Goal: Communication & Community: Ask a question

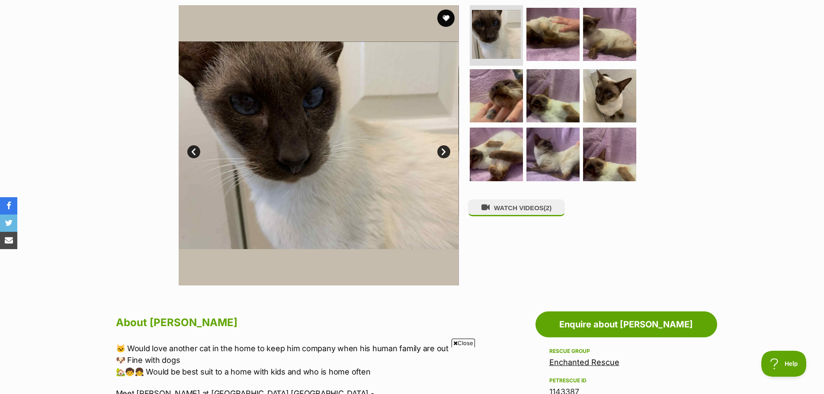
scroll to position [173, 0]
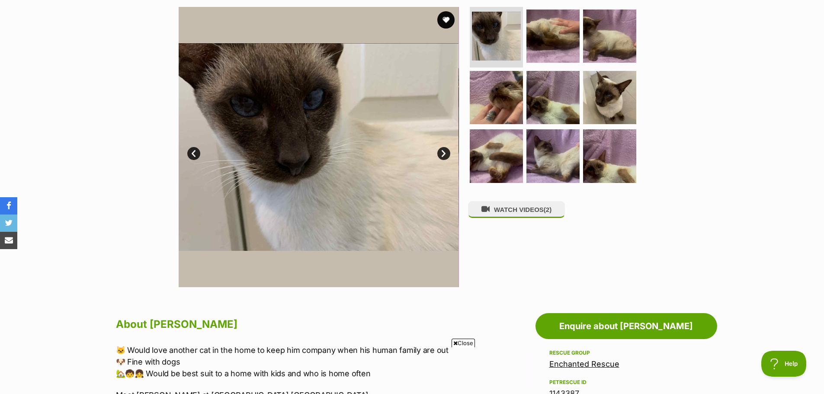
click at [296, 139] on img at bounding box center [319, 147] width 280 height 280
click at [602, 89] on img at bounding box center [609, 97] width 56 height 56
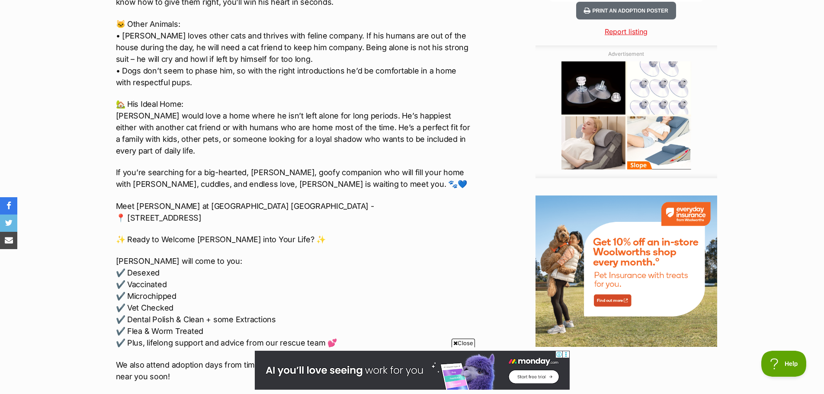
scroll to position [908, 0]
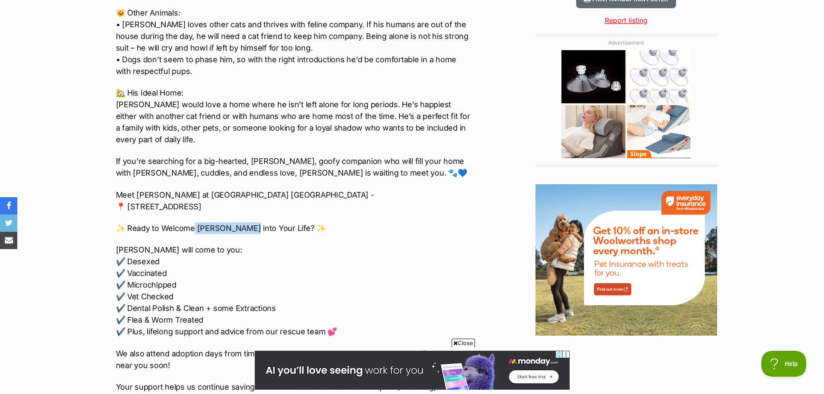
drag, startPoint x: 194, startPoint y: 226, endPoint x: 246, endPoint y: 224, distance: 52.3
click at [246, 224] on p "✨ Ready to Welcome Coco into Your Life? ✨" at bounding box center [294, 228] width 357 height 12
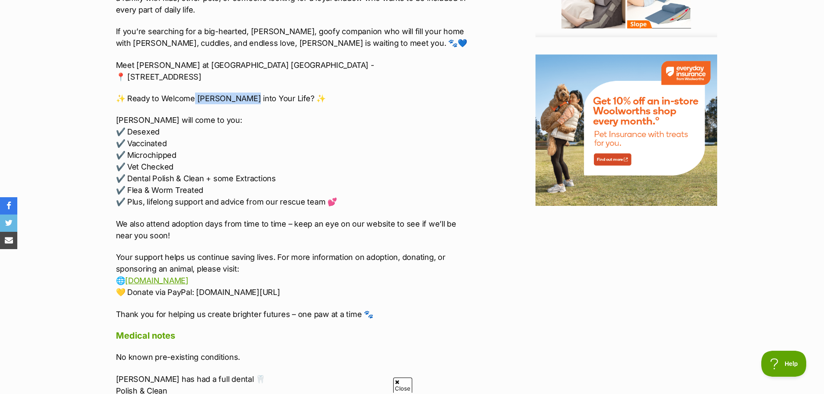
scroll to position [0, 0]
click at [160, 281] on link "www.enchantedrescue.com.au" at bounding box center [157, 280] width 64 height 9
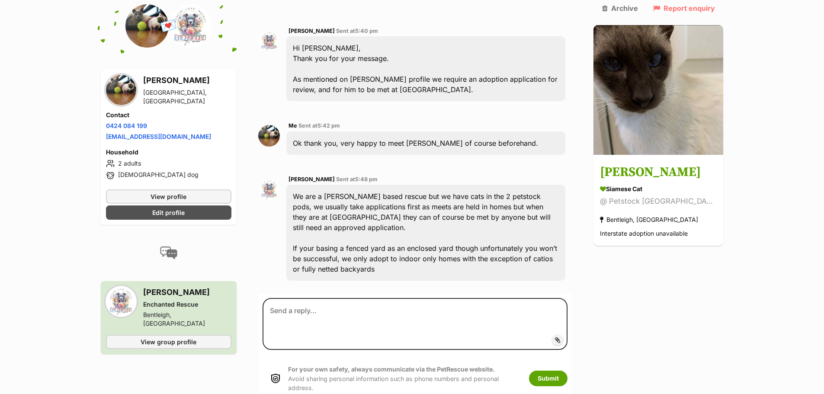
scroll to position [617, 0]
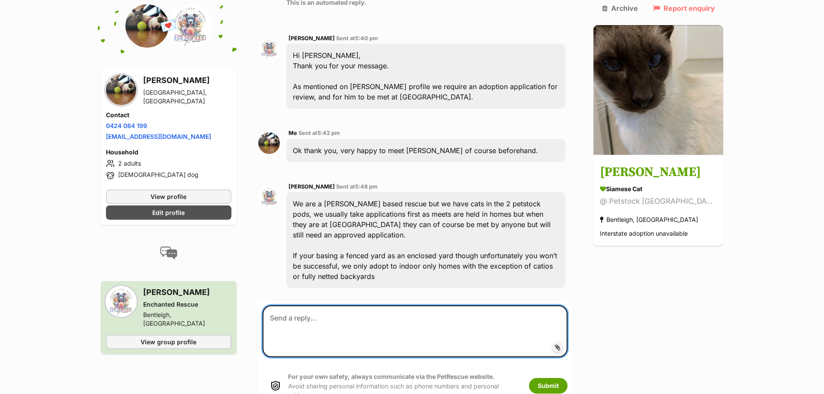
click at [337, 305] on textarea at bounding box center [414, 331] width 305 height 52
click at [377, 305] on textarea "Application populated and sent. Please ask if you require photos of anything" at bounding box center [414, 331] width 305 height 52
click at [558, 305] on textarea "Application populated and sent thanks. Please ask if you require photos of anyt…" at bounding box center [414, 331] width 305 height 52
type textarea "Application populated and sent thanks. Please ask if you require photos of anyt…"
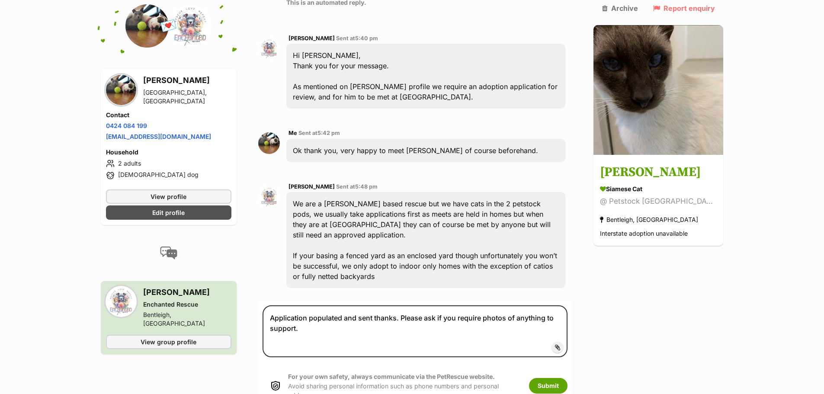
click at [578, 344] on span "Add attachment" at bounding box center [587, 347] width 46 height 7
click at [0, 0] on input "Add attachment" at bounding box center [0, 0] width 0 height 0
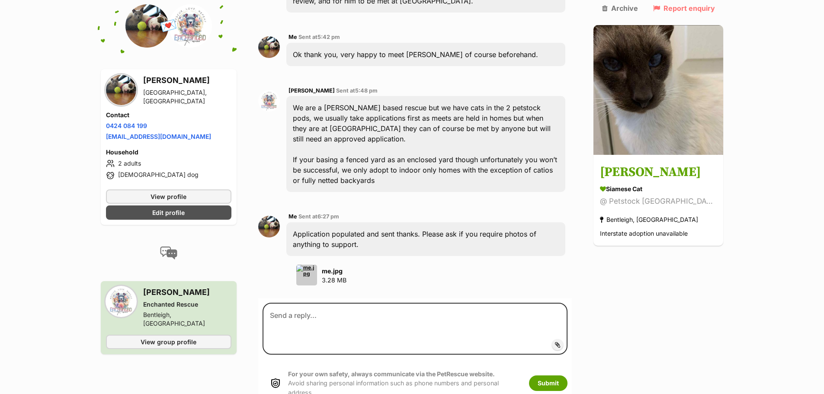
scroll to position [833, 0]
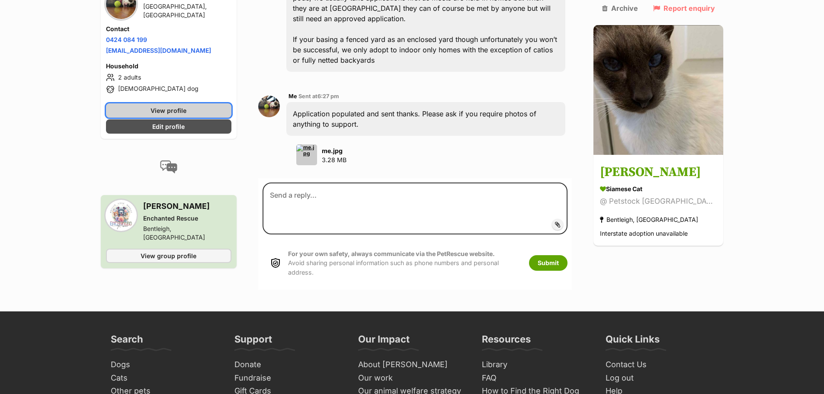
click at [175, 106] on span "View profile" at bounding box center [168, 110] width 36 height 9
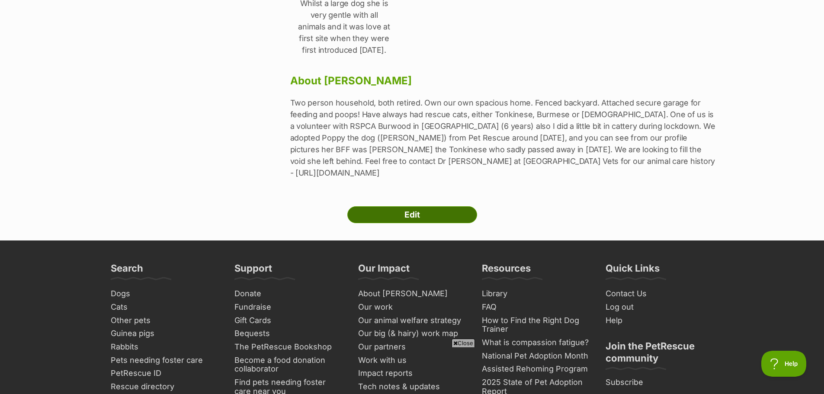
click at [412, 206] on link "Edit" at bounding box center [412, 214] width 130 height 17
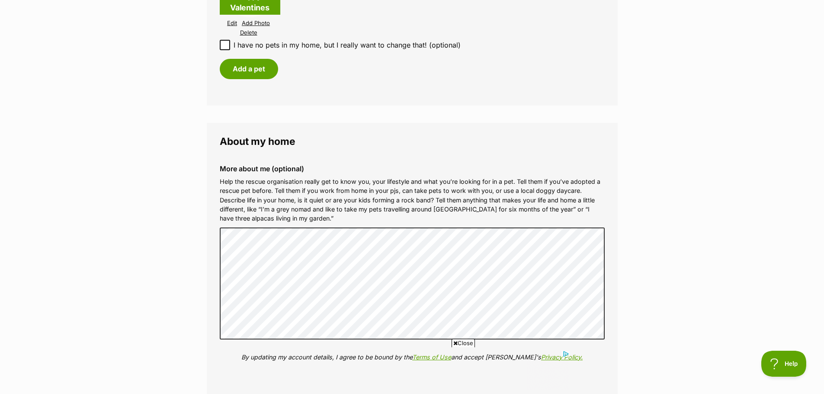
scroll to position [1340, 0]
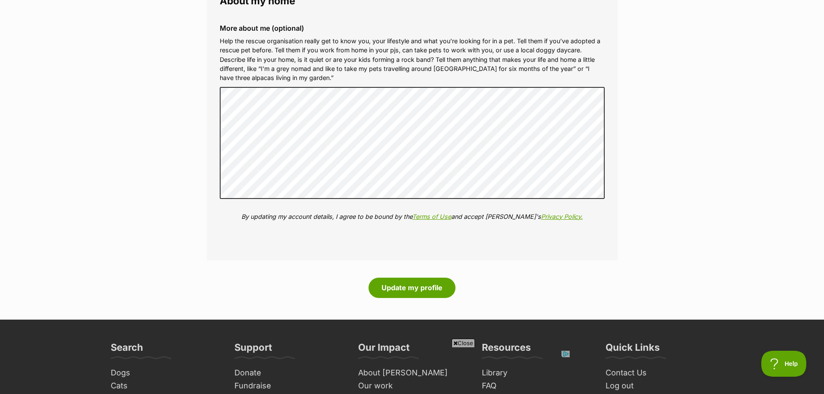
click at [392, 281] on button "Update my profile" at bounding box center [411, 288] width 87 height 20
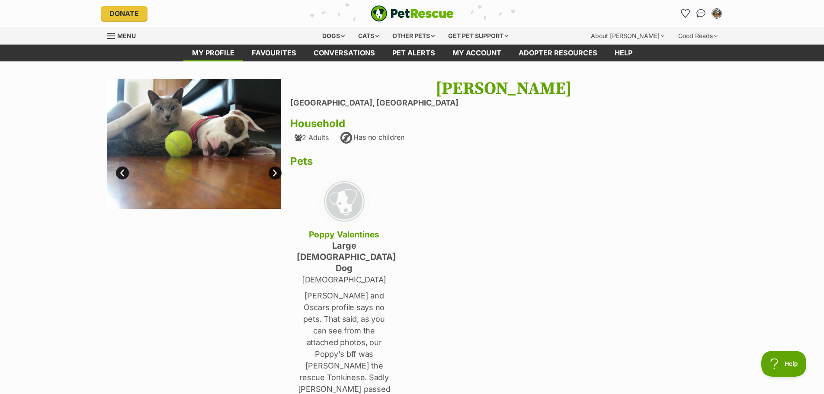
click at [277, 170] on link "Next" at bounding box center [274, 172] width 13 height 13
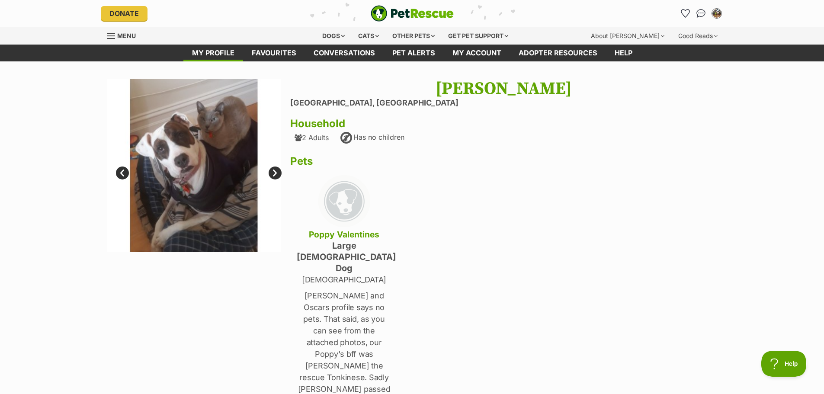
click at [276, 171] on link "Next" at bounding box center [274, 172] width 13 height 13
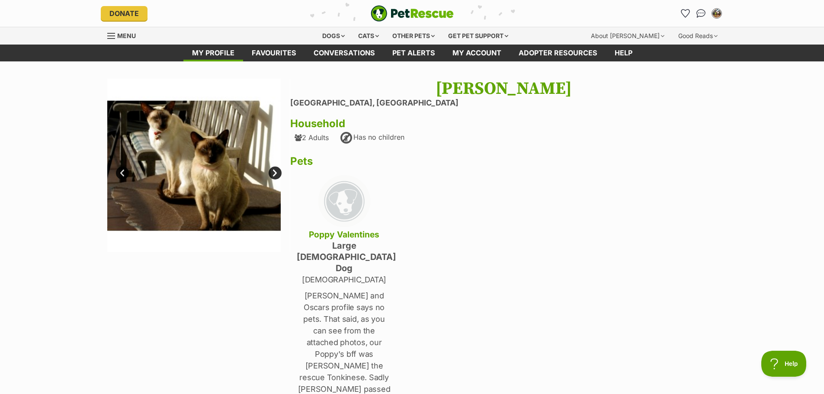
click at [274, 172] on link "Next" at bounding box center [274, 172] width 13 height 13
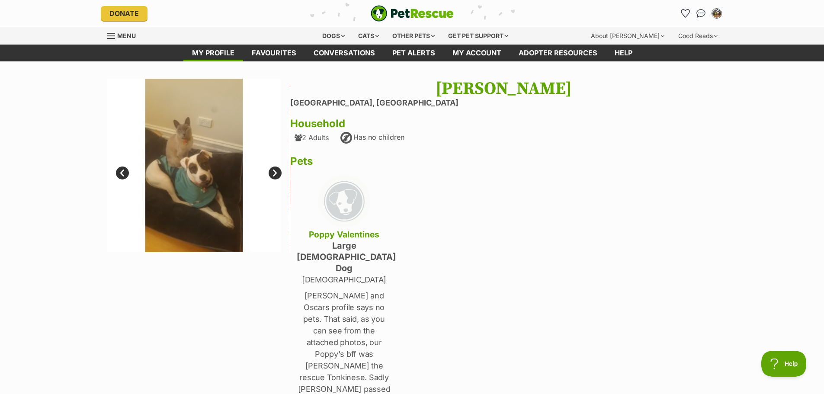
click at [274, 172] on link "Next" at bounding box center [274, 172] width 13 height 13
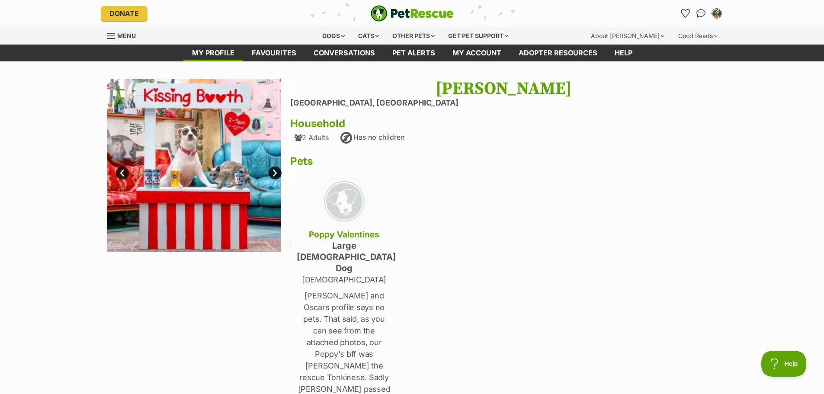
click at [274, 172] on link "Next" at bounding box center [274, 172] width 13 height 13
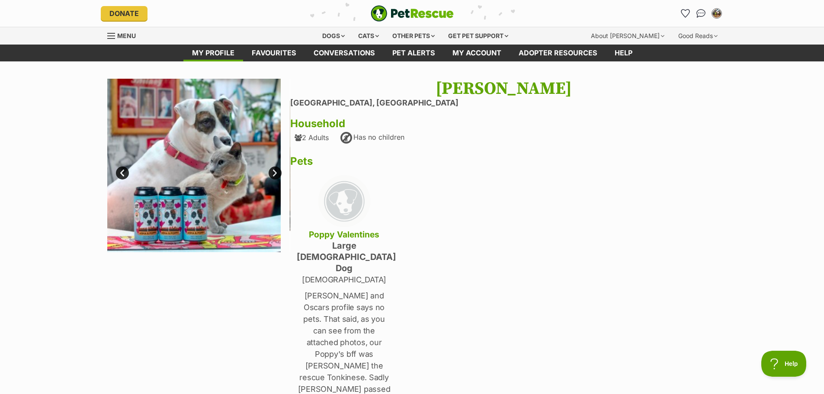
click at [274, 172] on link "Next" at bounding box center [274, 172] width 13 height 13
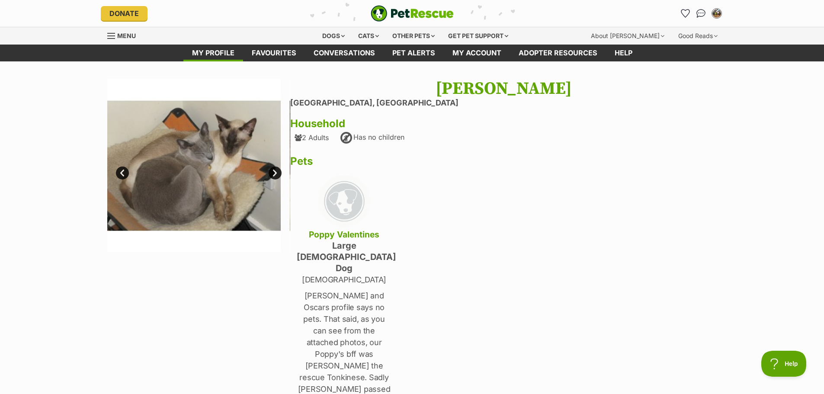
click at [274, 172] on link "Next" at bounding box center [274, 172] width 13 height 13
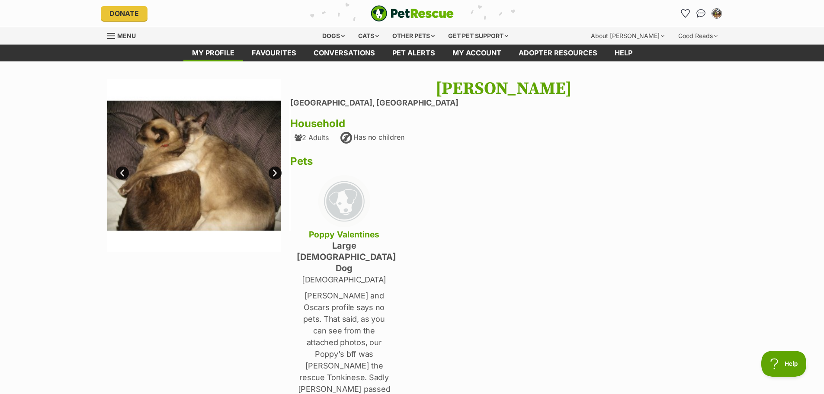
click at [274, 172] on link "Next" at bounding box center [274, 172] width 13 height 13
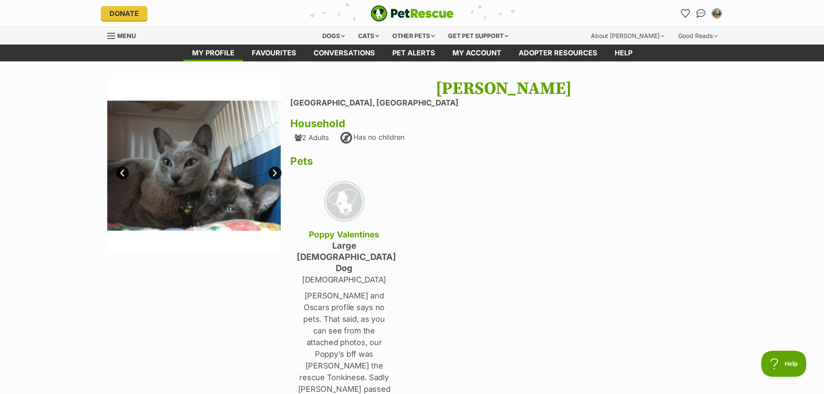
click at [274, 172] on link "Next" at bounding box center [274, 172] width 13 height 13
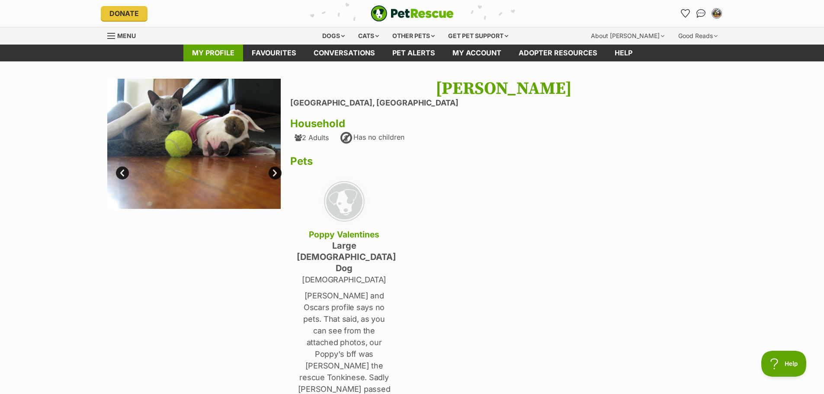
click at [222, 51] on link "My profile" at bounding box center [213, 53] width 60 height 17
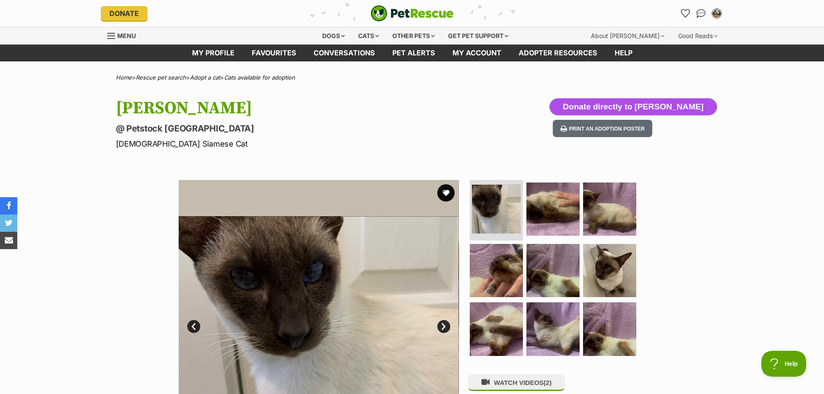
click at [691, 107] on button "Donate directly to Simon" at bounding box center [632, 106] width 167 height 17
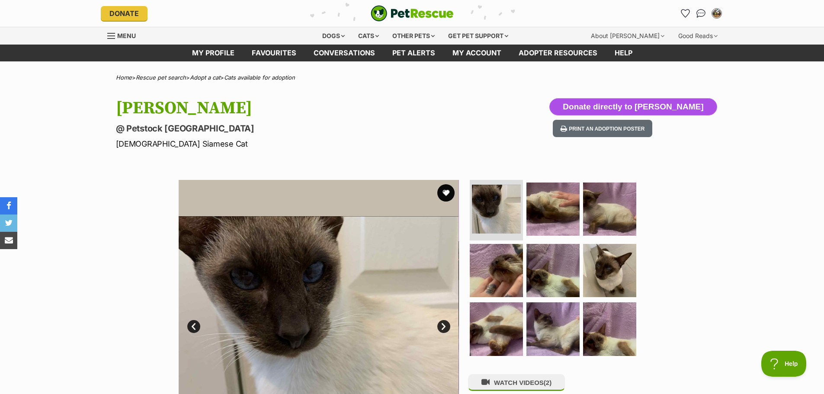
click at [641, 103] on button "Donate directly to Simon" at bounding box center [632, 106] width 167 height 17
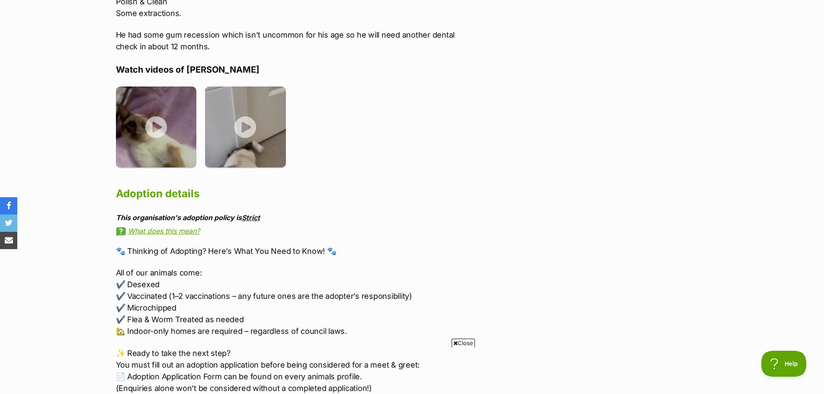
click at [252, 219] on link "Strict" at bounding box center [251, 217] width 18 height 9
click at [160, 127] on img at bounding box center [156, 125] width 81 height 81
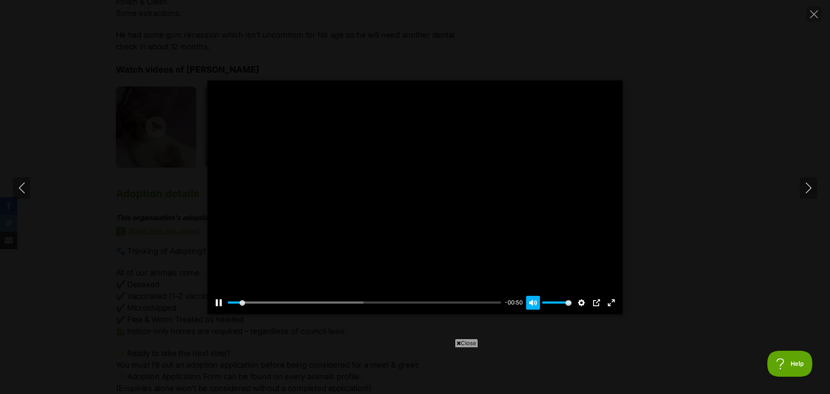
type input "4.83"
click at [532, 301] on button "Unmute Mute" at bounding box center [533, 303] width 14 height 14
type input "0"
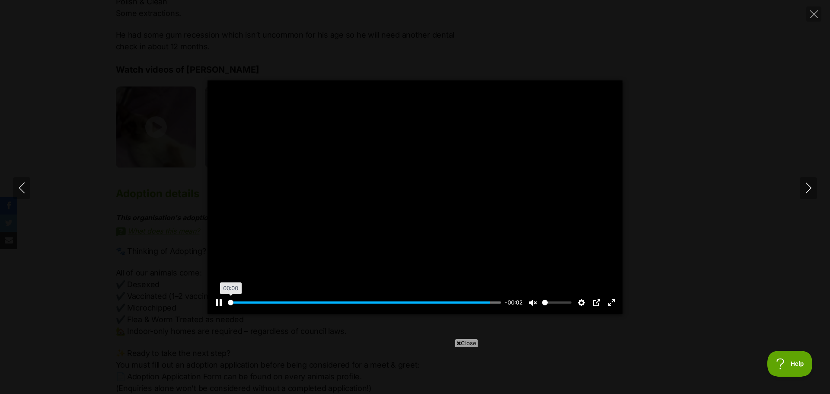
click at [229, 301] on input "Seek" at bounding box center [364, 302] width 273 height 8
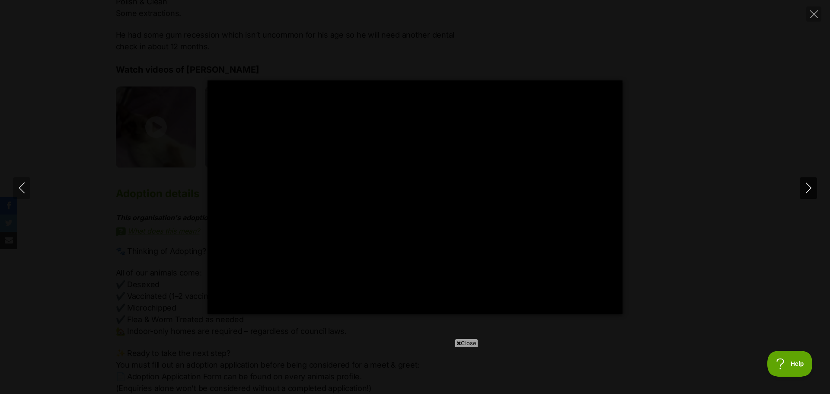
click at [810, 189] on icon "Next" at bounding box center [808, 187] width 11 height 11
type input "96.89"
type input "100"
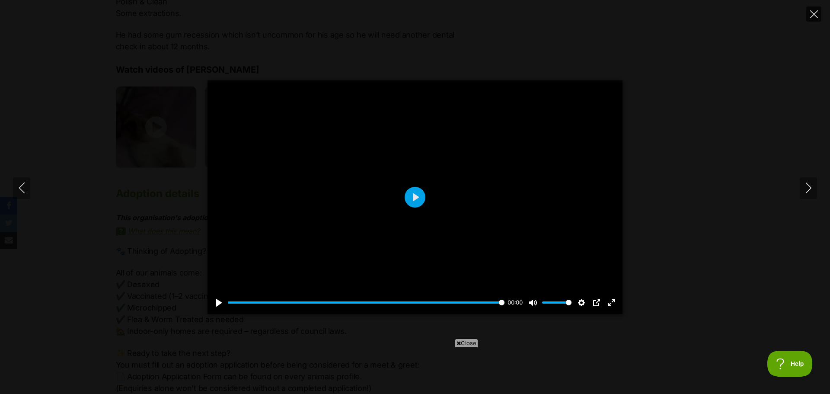
click at [815, 15] on icon "Close" at bounding box center [814, 14] width 8 height 8
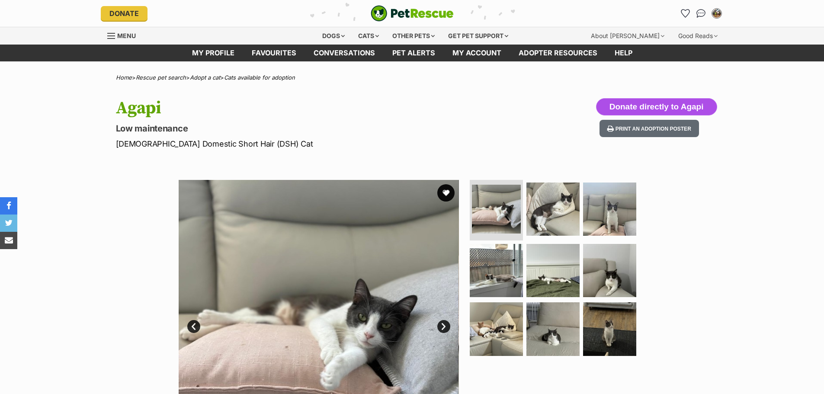
click at [653, 107] on button "Donate directly to Agapi" at bounding box center [656, 106] width 121 height 17
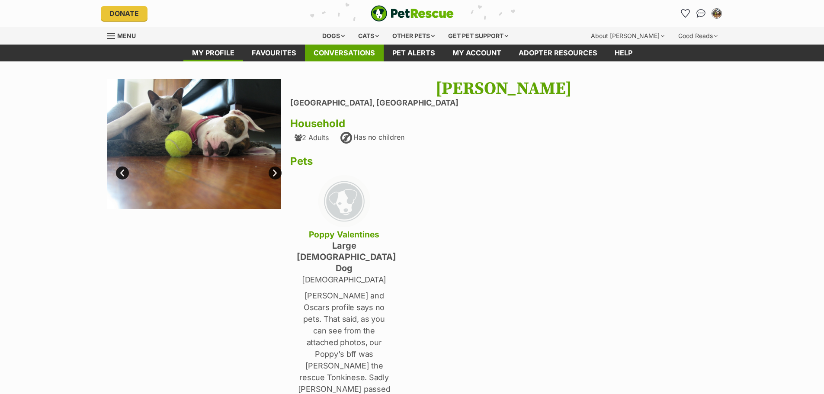
click at [338, 50] on link "Conversations" at bounding box center [344, 53] width 79 height 17
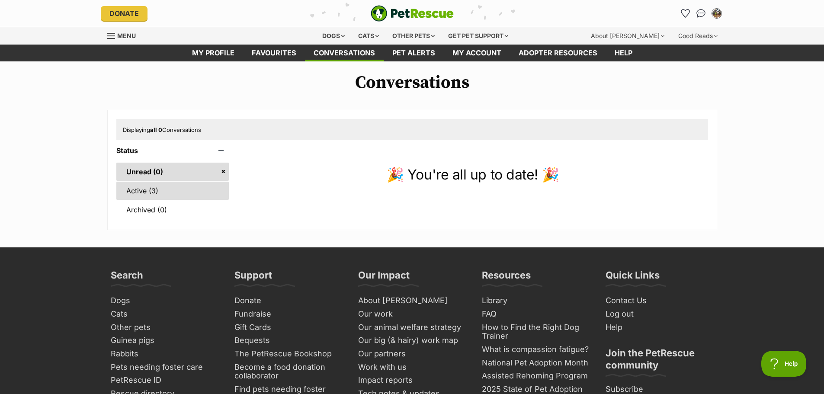
click at [133, 191] on link "Active (3)" at bounding box center [172, 191] width 113 height 18
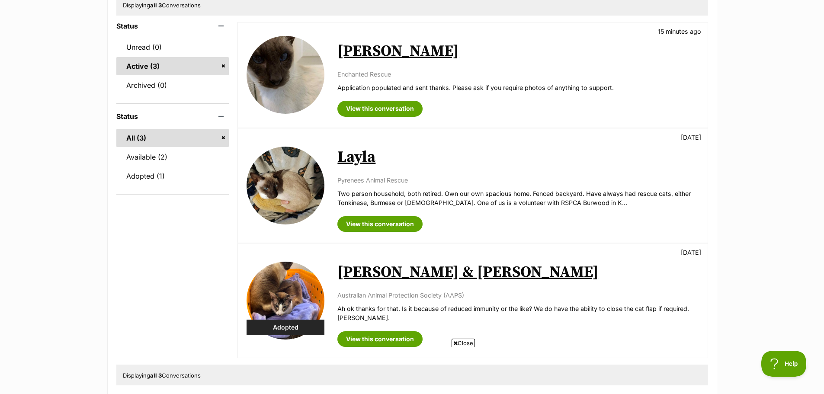
scroll to position [130, 0]
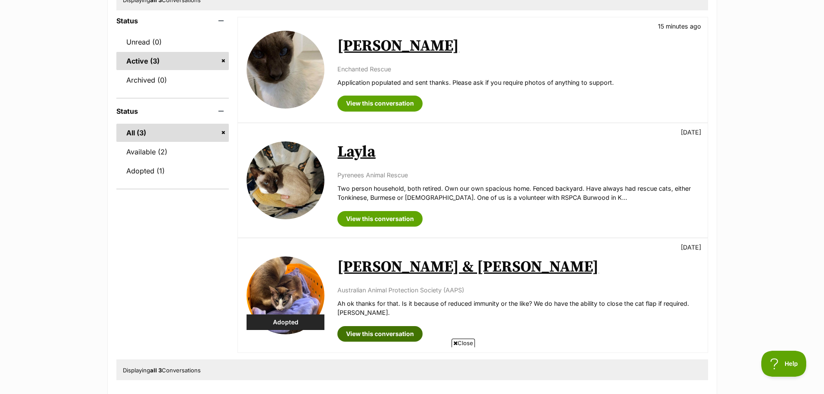
click at [380, 332] on link "View this conversation" at bounding box center [379, 334] width 85 height 16
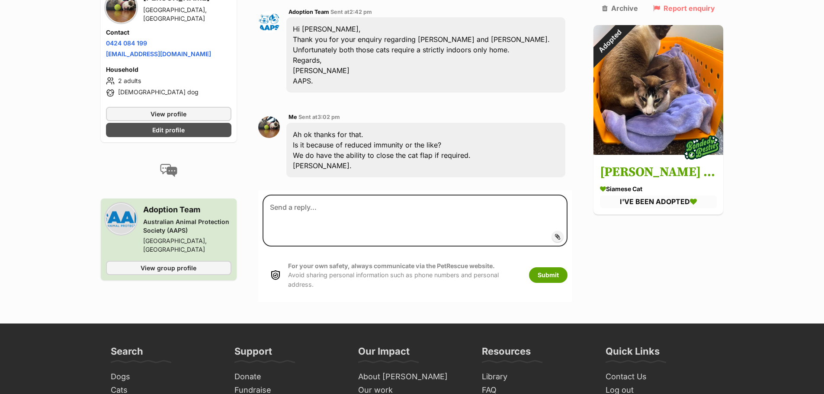
scroll to position [389, 0]
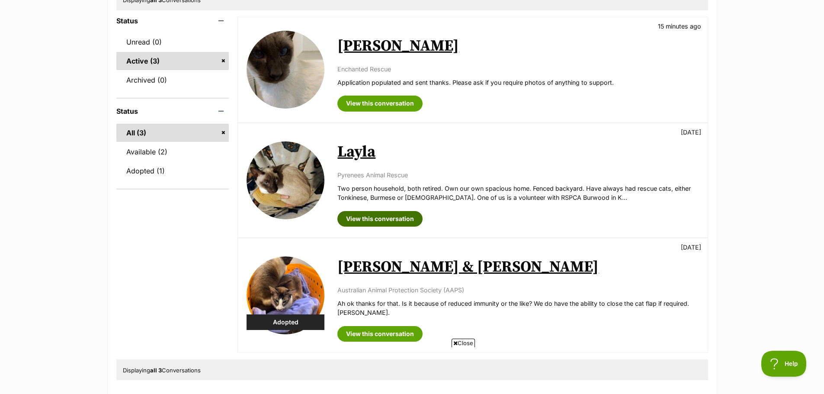
click at [377, 219] on link "View this conversation" at bounding box center [379, 219] width 85 height 16
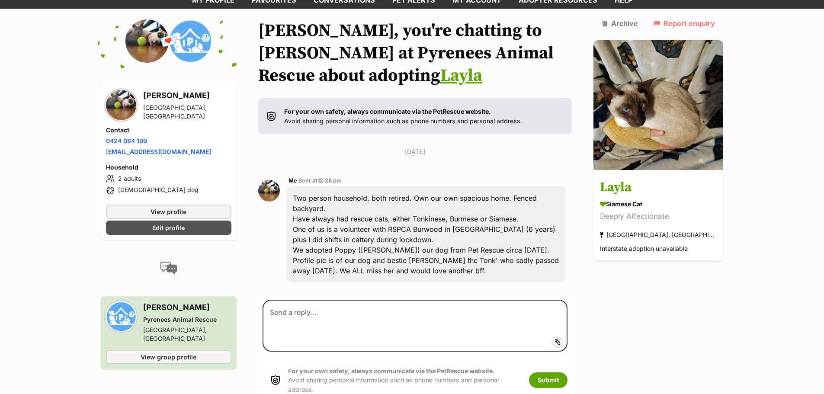
scroll to position [57, 0]
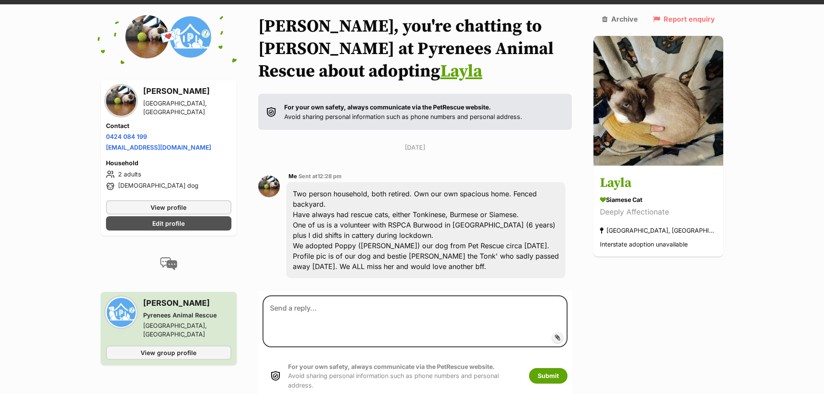
click at [410, 186] on div "Two person household, both retired. Own our own spacious home. Fenced backyard.…" at bounding box center [425, 230] width 279 height 96
click at [433, 182] on div "Two person household, both retired. Own our own spacious home. Fenced backyard.…" at bounding box center [425, 230] width 279 height 96
click at [47, 238] on main "Back to all conversations 💌 Conversation participant details Ian Sprawson North…" at bounding box center [412, 208] width 824 height 387
click at [172, 348] on span "View group profile" at bounding box center [168, 352] width 56 height 9
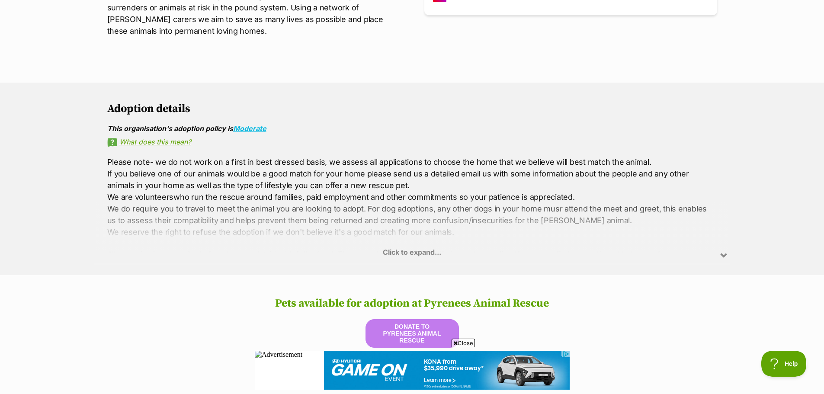
scroll to position [389, 0]
click at [432, 249] on div "Click to expand..." at bounding box center [411, 228] width 635 height 67
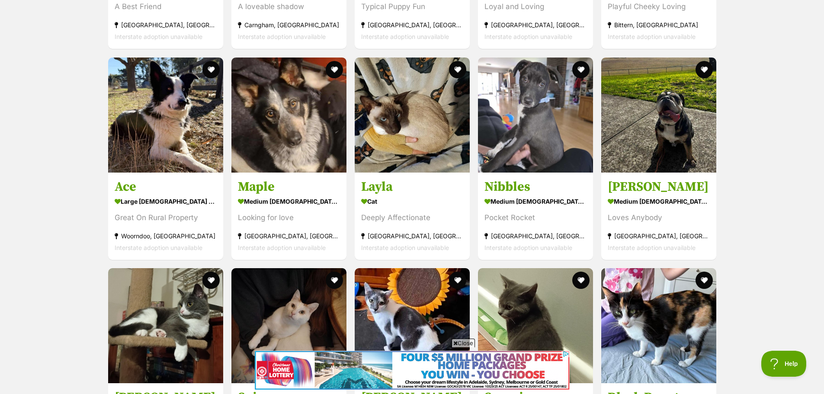
scroll to position [1038, 0]
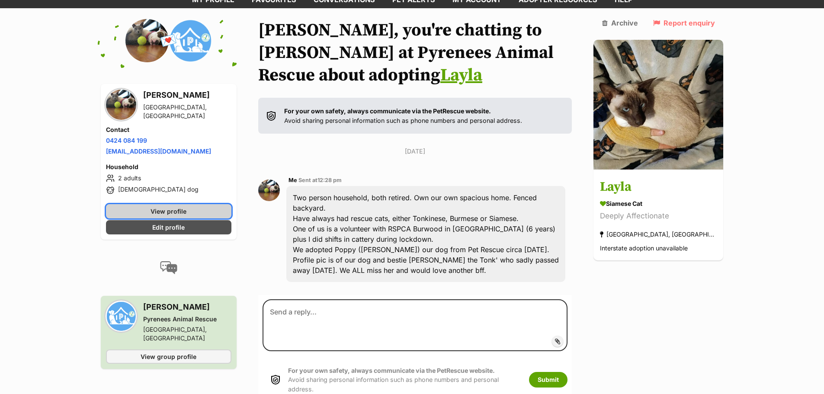
click at [164, 208] on span "View profile" at bounding box center [168, 211] width 36 height 9
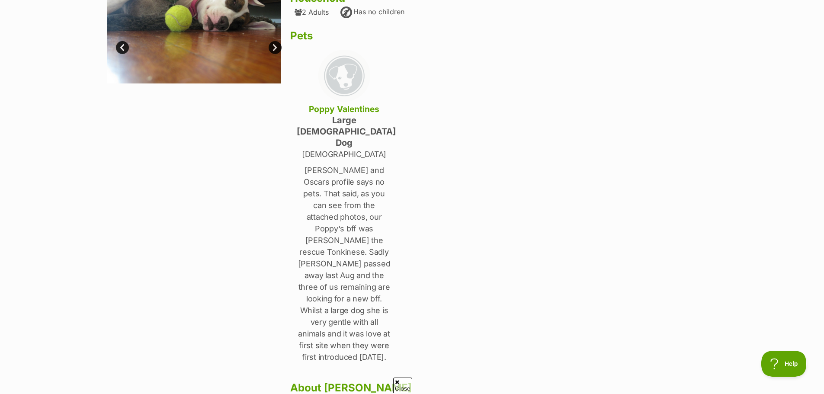
scroll to position [259, 0]
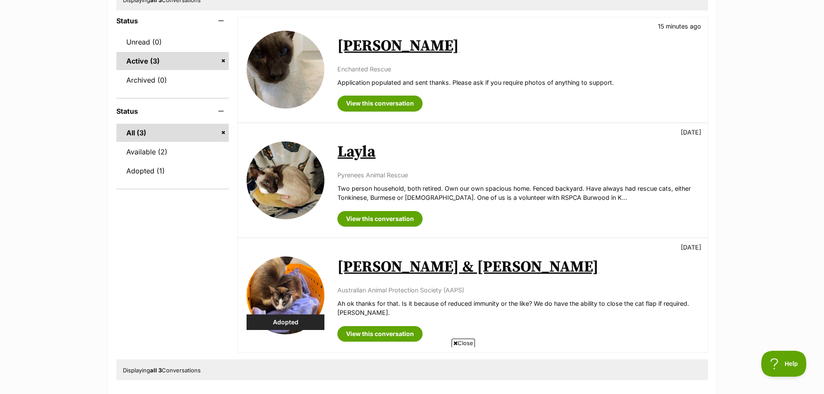
click at [472, 345] on span "Close" at bounding box center [462, 342] width 23 height 9
click at [134, 172] on link "Adopted (1)" at bounding box center [172, 171] width 113 height 18
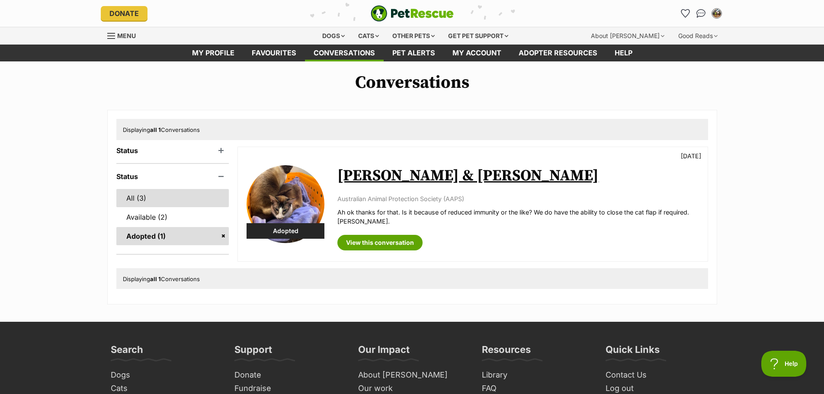
click at [134, 198] on link "All (3)" at bounding box center [172, 198] width 113 height 18
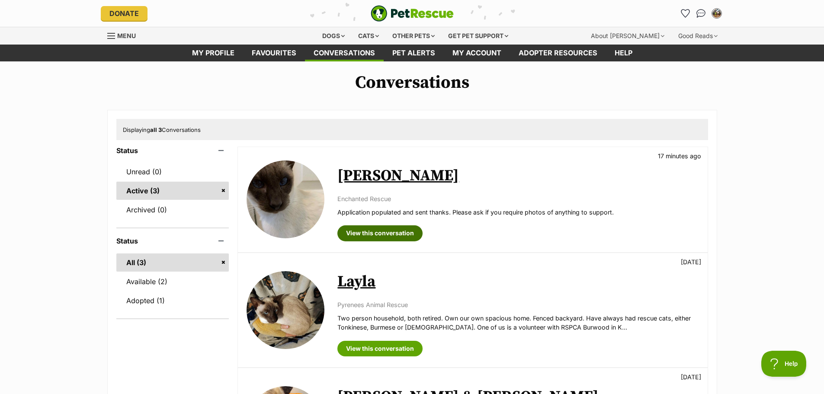
click at [392, 236] on link "View this conversation" at bounding box center [379, 233] width 85 height 16
